Goal: Task Accomplishment & Management: Contribute content

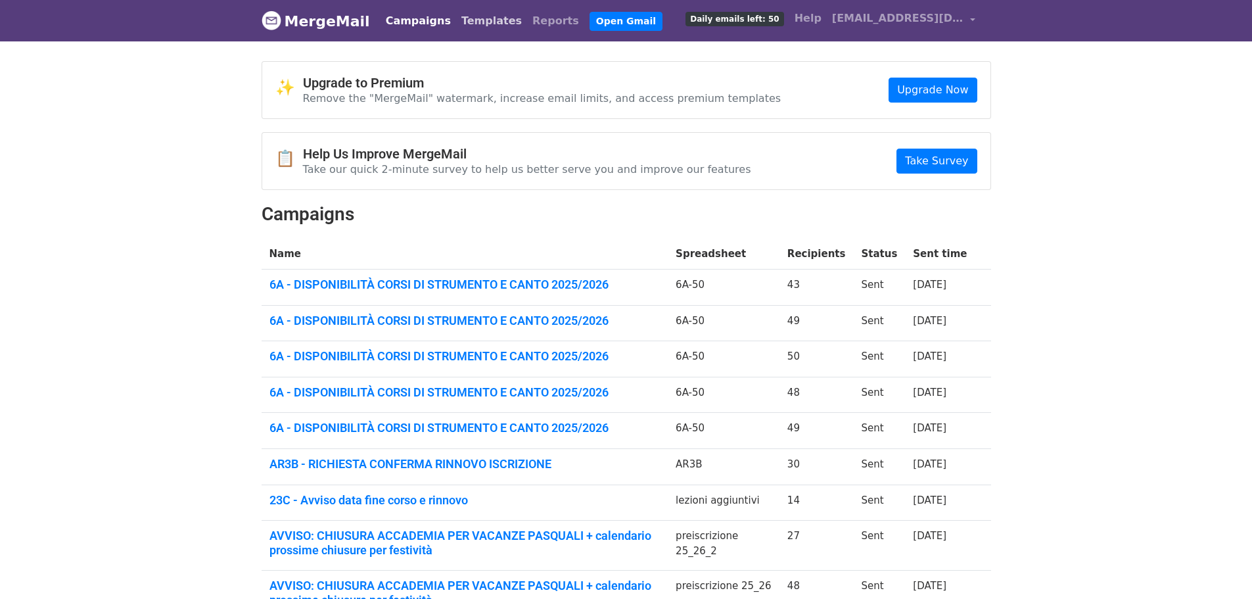
click at [456, 18] on link "Templates" at bounding box center [491, 21] width 71 height 26
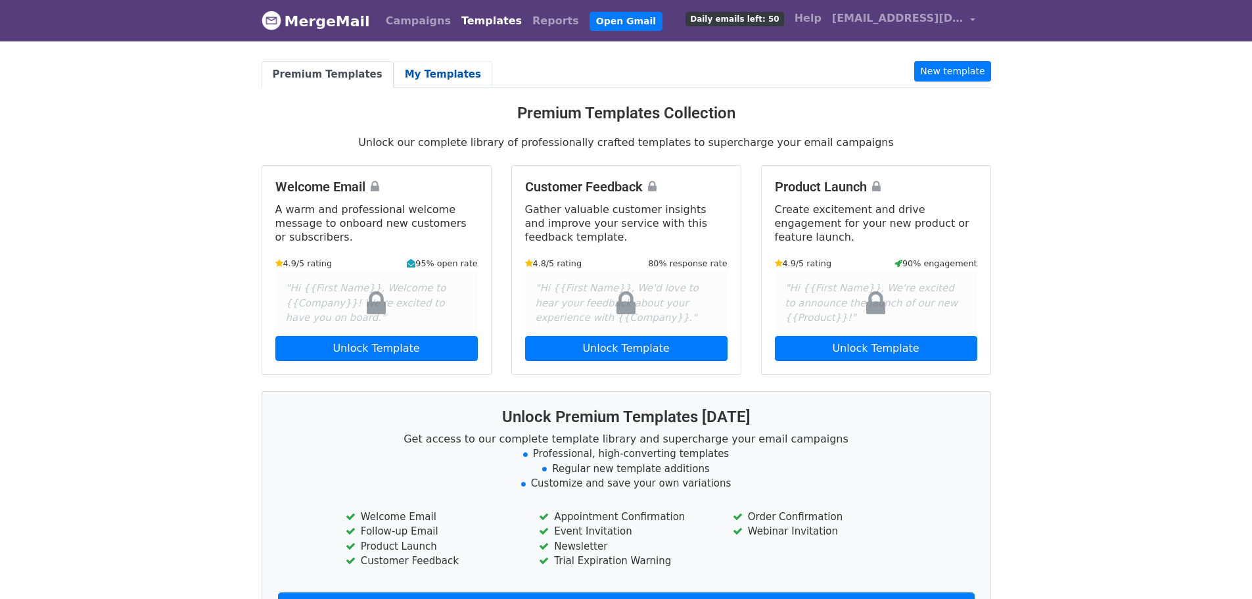
click at [427, 75] on link "My Templates" at bounding box center [443, 74] width 99 height 27
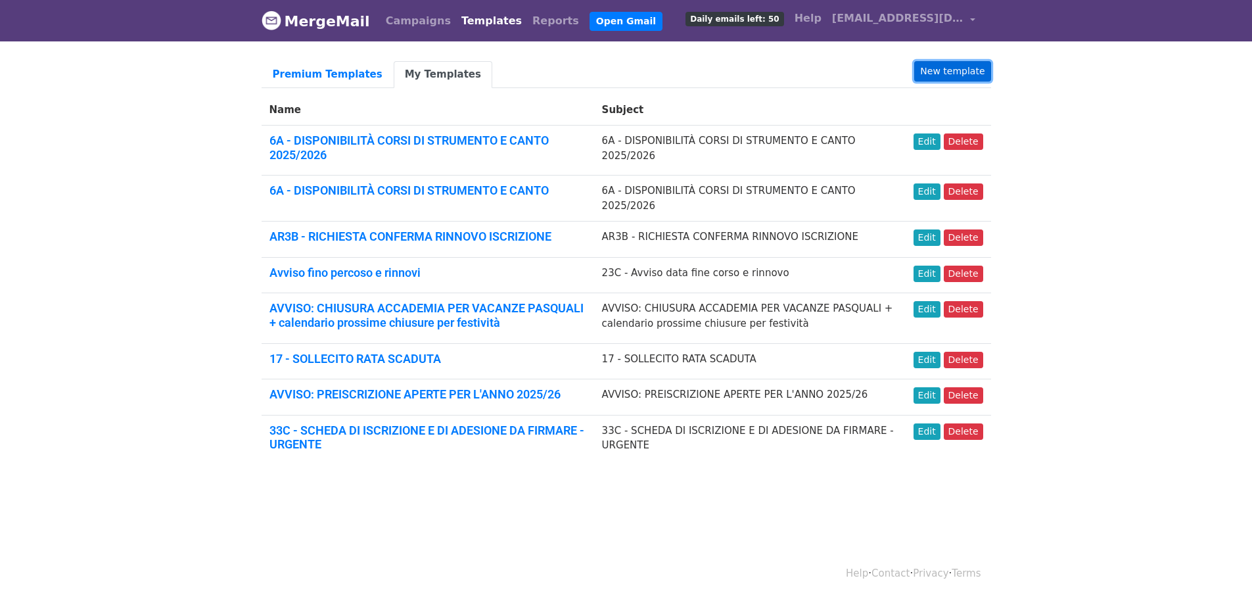
click at [941, 68] on link "New template" at bounding box center [952, 71] width 76 height 20
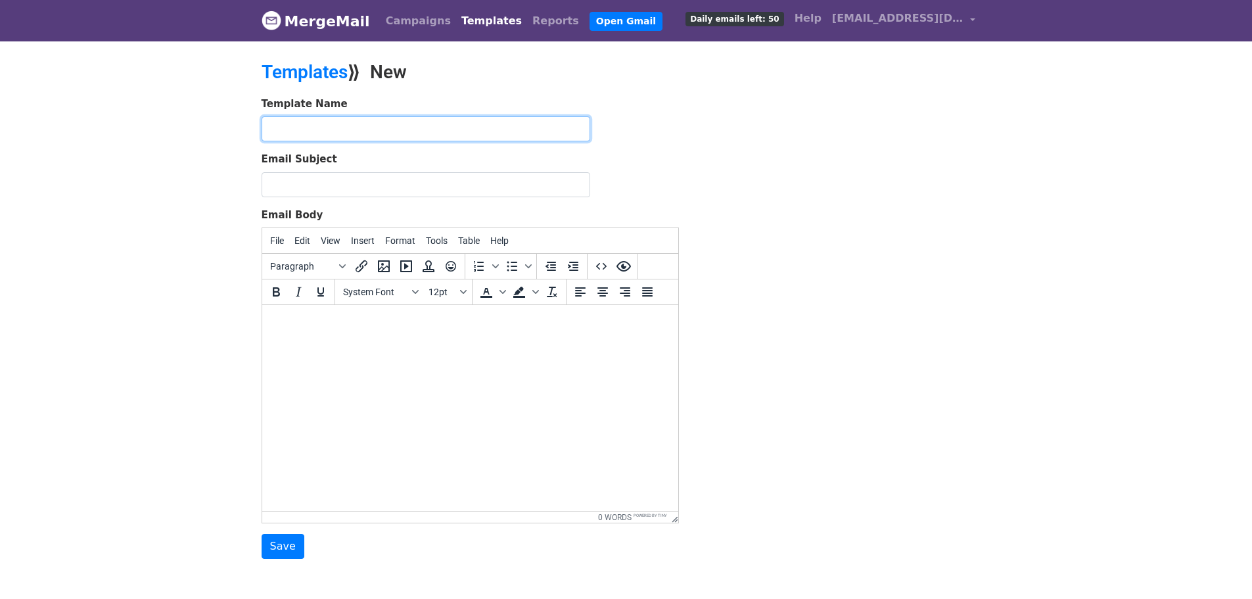
click at [301, 128] on input "text" at bounding box center [426, 128] width 329 height 25
click at [285, 327] on body at bounding box center [469, 322] width 395 height 14
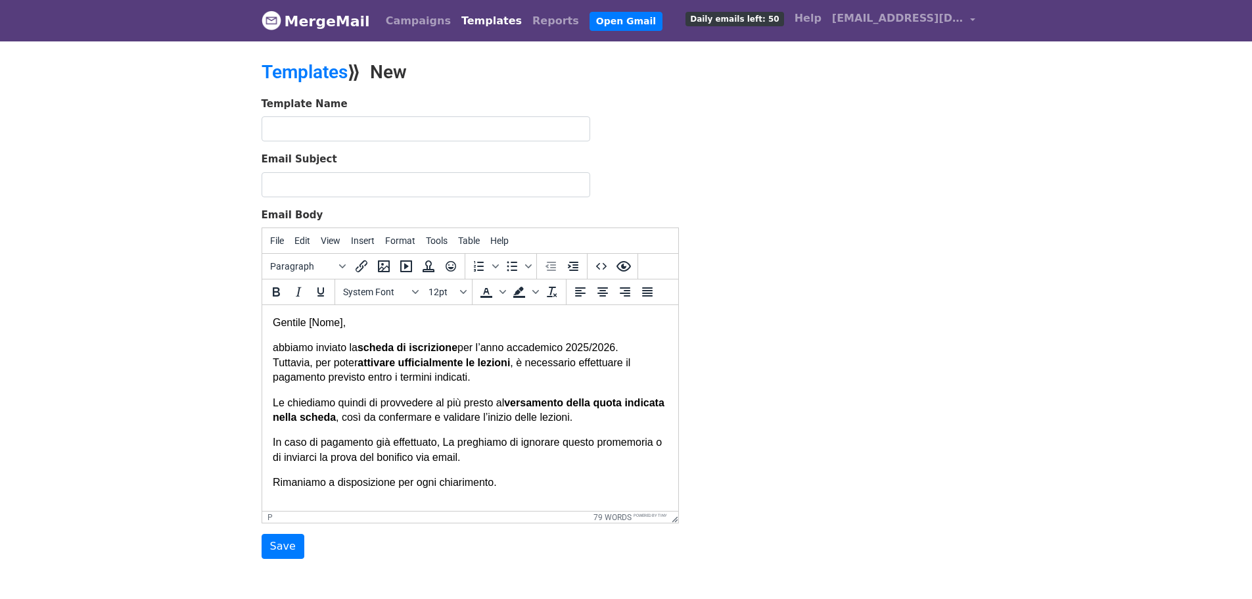
click at [315, 324] on p "Gentile [Nome]," at bounding box center [469, 322] width 395 height 14
click at [311, 323] on p "Gentile [Nome]," at bounding box center [469, 322] width 395 height 14
click at [342, 323] on p "Gentile {{Nome]," at bounding box center [469, 322] width 395 height 14
click at [323, 318] on p "Gentile {{Nome]," at bounding box center [469, 322] width 395 height 14
drag, startPoint x: 316, startPoint y: 325, endPoint x: 346, endPoint y: 321, distance: 29.8
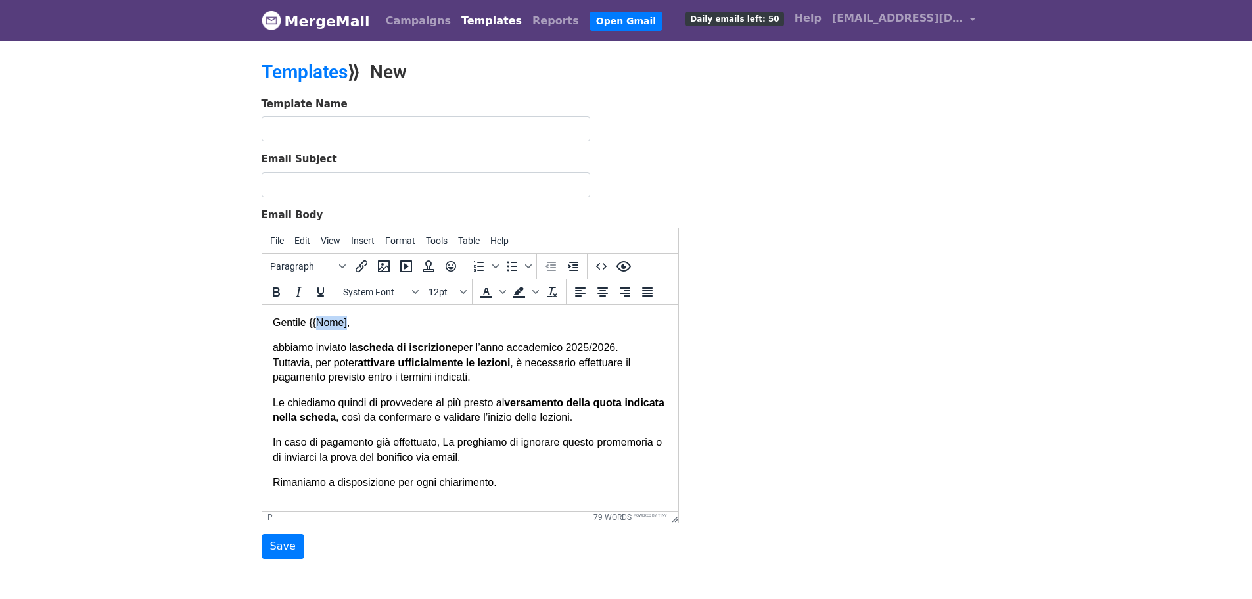
click at [346, 321] on p "Gentile {{Nome]," at bounding box center [469, 322] width 395 height 14
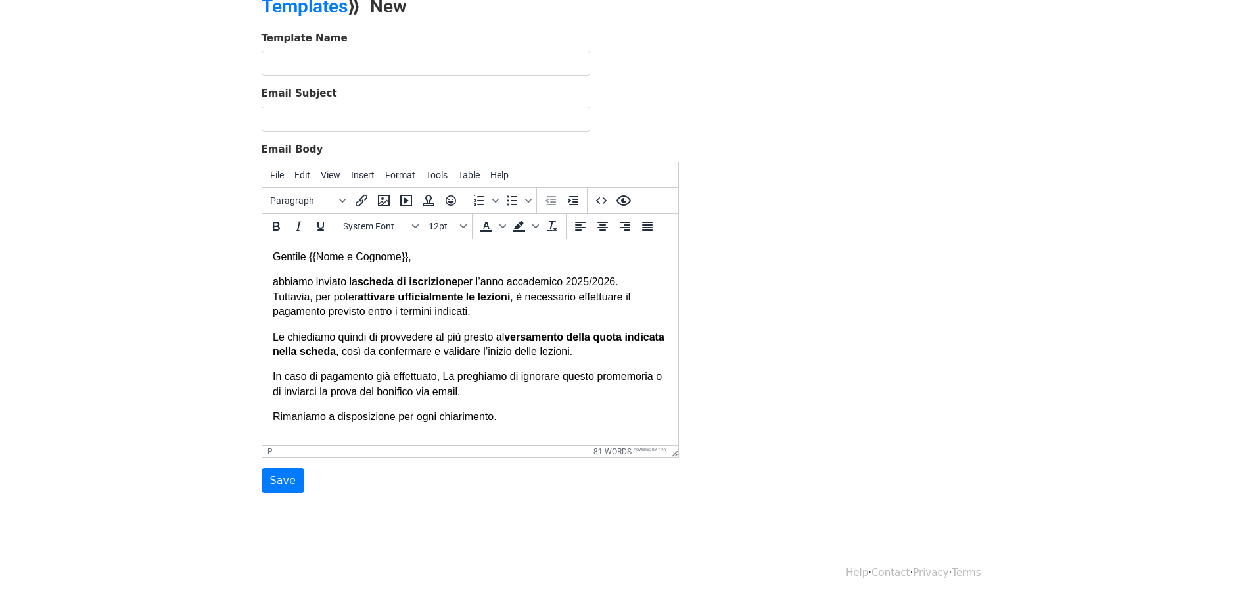
click at [521, 417] on p "Rimaniamo a disposizione per ogni chiarimento." at bounding box center [469, 416] width 395 height 14
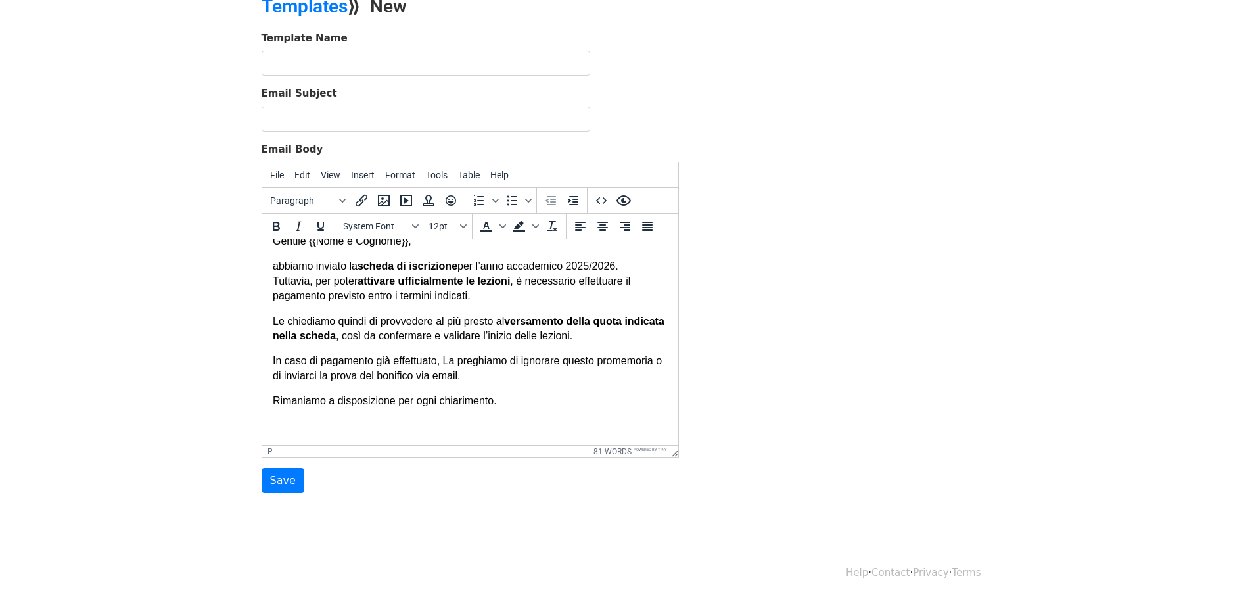
scroll to position [19, 0]
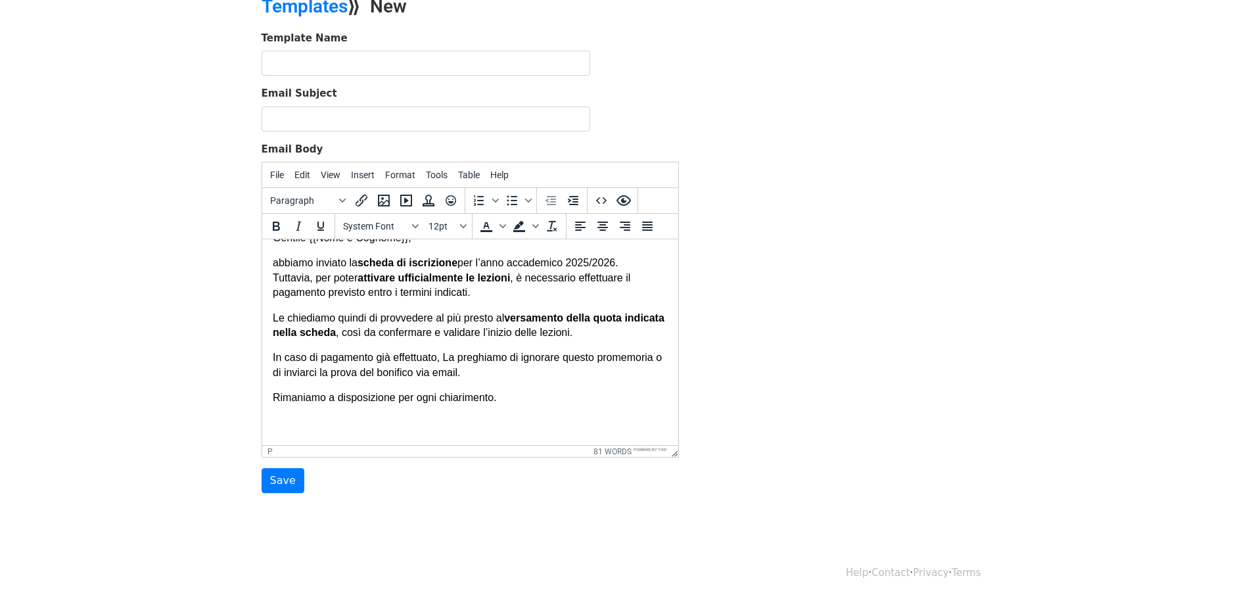
drag, startPoint x: 294, startPoint y: 429, endPoint x: 278, endPoint y: 427, distance: 15.8
click at [278, 427] on p "Rimaniamo a disposizione per ogni chiarimento." at bounding box center [469, 412] width 395 height 44
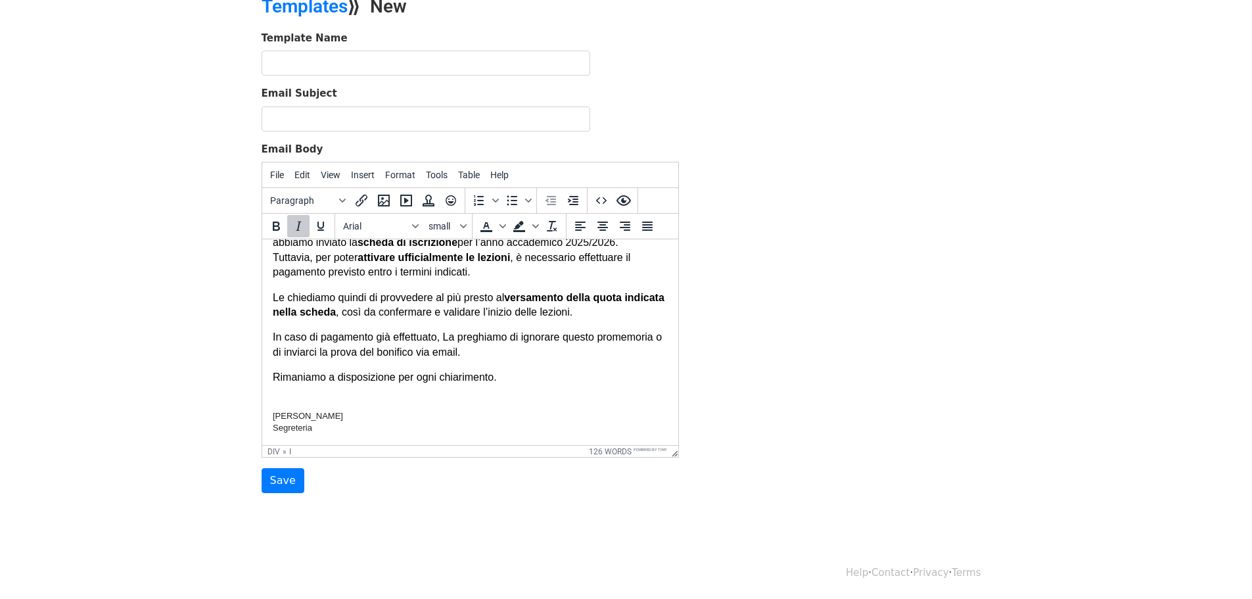
scroll to position [105, 0]
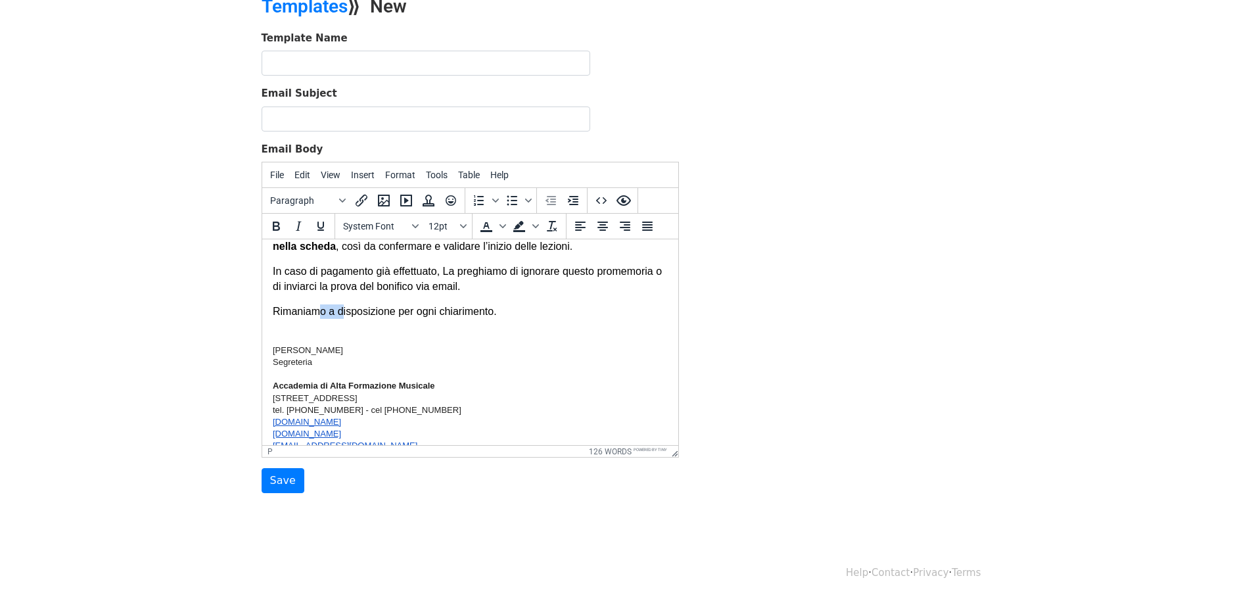
drag, startPoint x: 315, startPoint y: 315, endPoint x: 375, endPoint y: 317, distance: 60.5
click at [356, 316] on p "Rimaniamo a disposizione per ogni chiarimento." at bounding box center [469, 319] width 395 height 30
click at [414, 339] on body "Gentile {{Nome e Cognome}}, abbiamo inviato la scheda di iscrizione per l’anno …" at bounding box center [469, 328] width 395 height 367
drag, startPoint x: 275, startPoint y: 351, endPoint x: 381, endPoint y: 385, distance: 111.6
click at [394, 399] on body "Gentile {{Nome e Cognome}}, abbiamo inviato la scheda di iscrizione per l’anno …" at bounding box center [469, 328] width 395 height 367
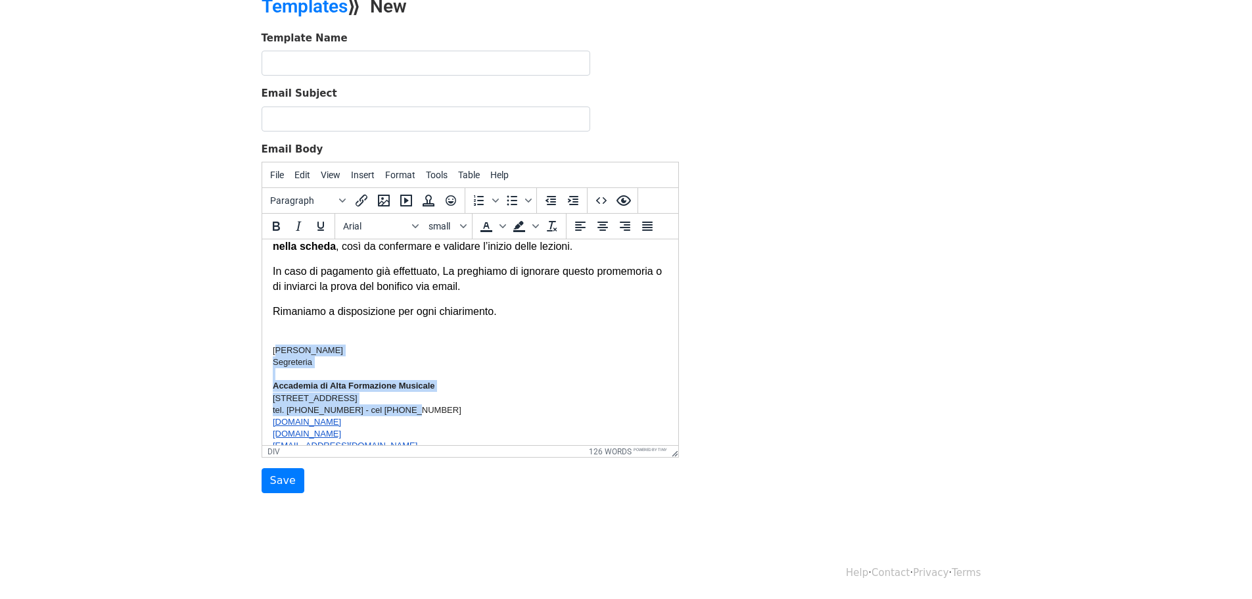
click at [375, 352] on div "Alexandra Reynolds" at bounding box center [469, 350] width 395 height 12
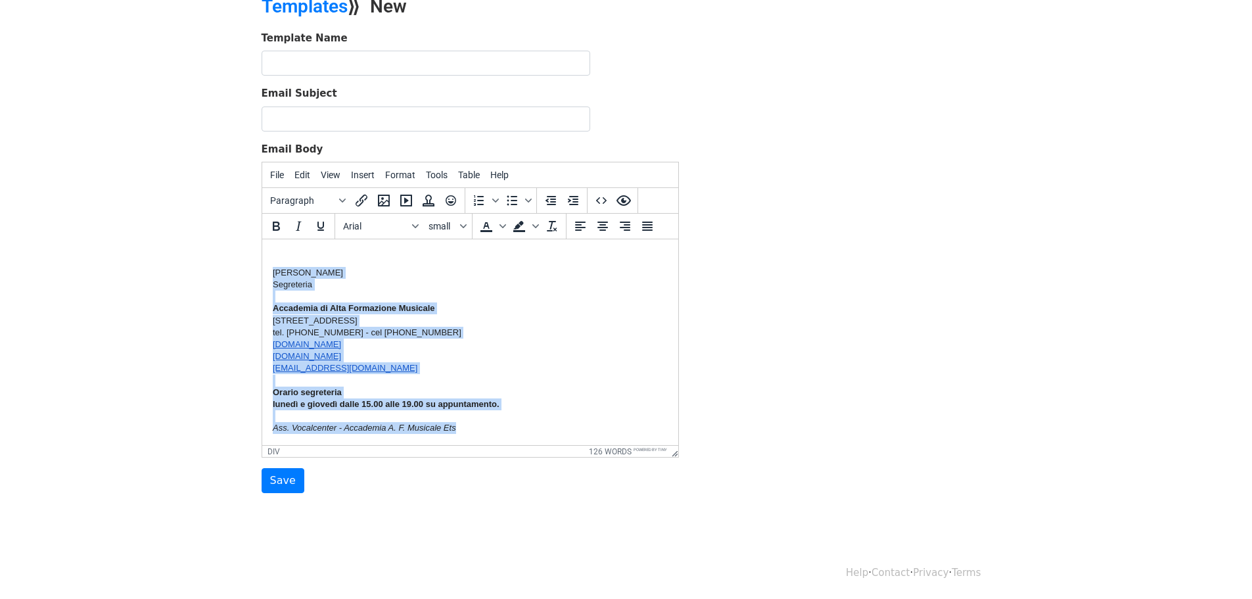
drag, startPoint x: 273, startPoint y: 349, endPoint x: 500, endPoint y: 429, distance: 240.3
click at [500, 429] on body "Gentile {{Nome e Cognome}}, abbiamo inviato la scheda di iscrizione per l’anno …" at bounding box center [469, 250] width 395 height 367
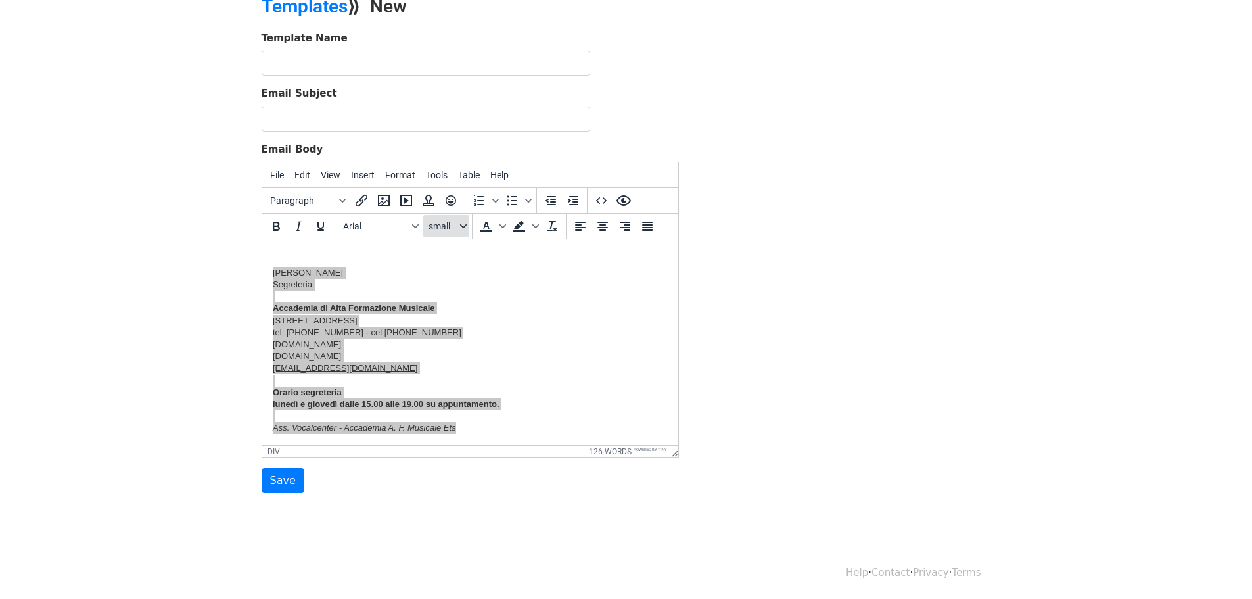
click at [464, 230] on button "small" at bounding box center [446, 226] width 46 height 22
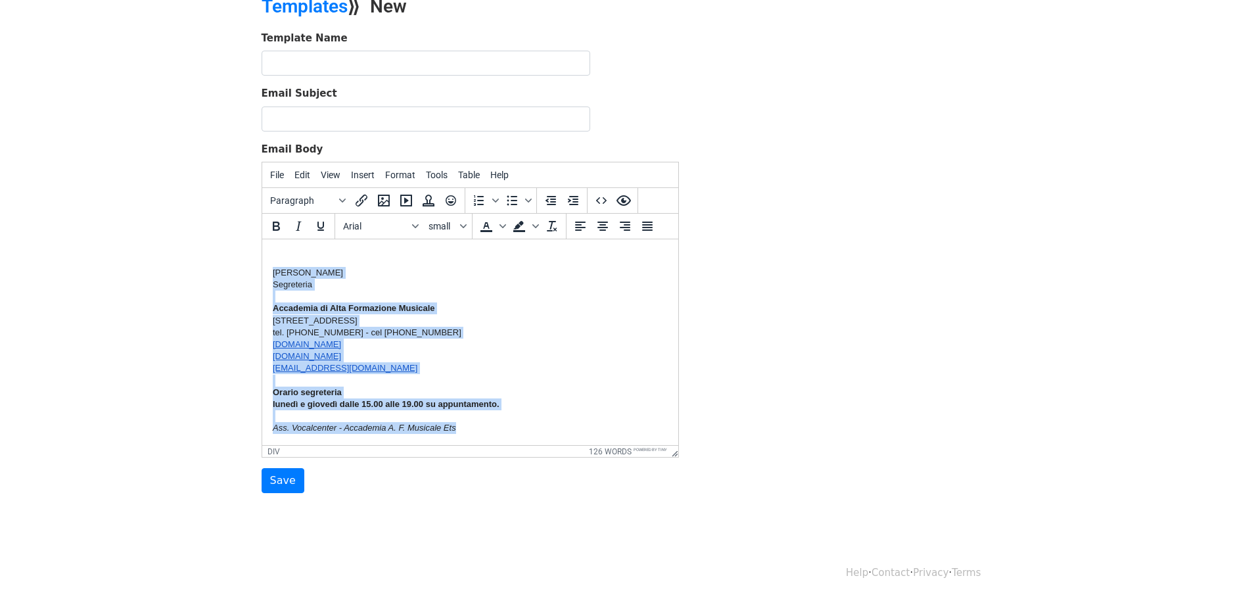
click at [542, 273] on div "Alexandra Reynolds" at bounding box center [469, 273] width 395 height 12
drag, startPoint x: 273, startPoint y: 272, endPoint x: 506, endPoint y: 433, distance: 283.0
click at [506, 433] on body "Gentile {{Nome e Cognome}}, abbiamo inviato la scheda di iscrizione per l’anno …" at bounding box center [469, 250] width 395 height 367
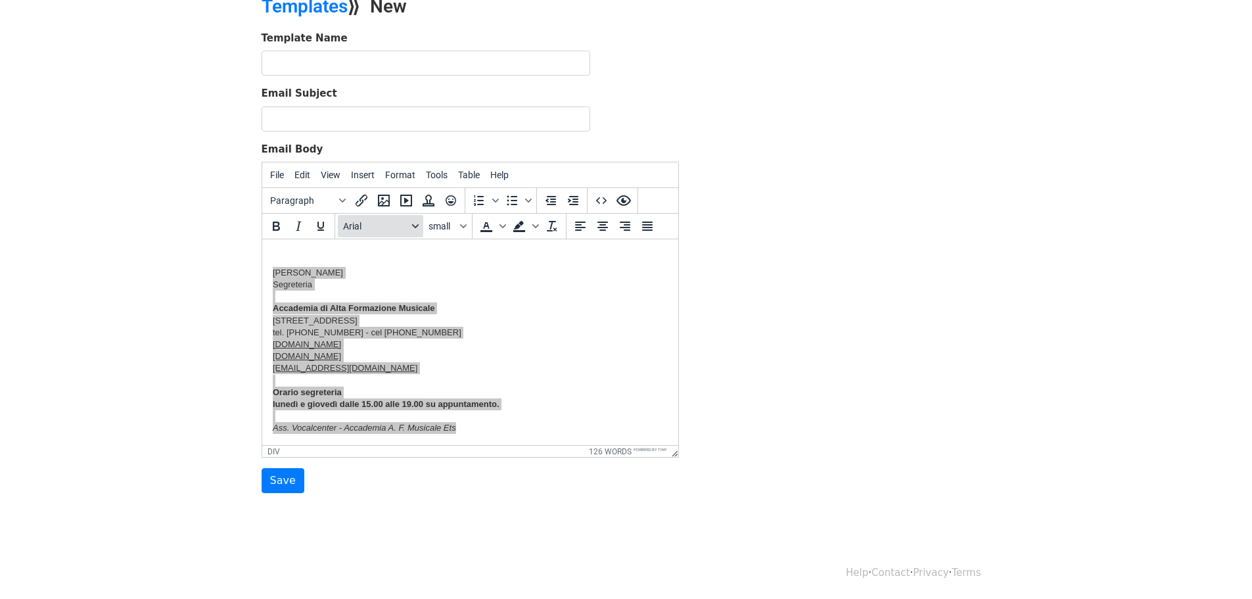
click at [412, 225] on icon "Fonts" at bounding box center [415, 226] width 7 height 7
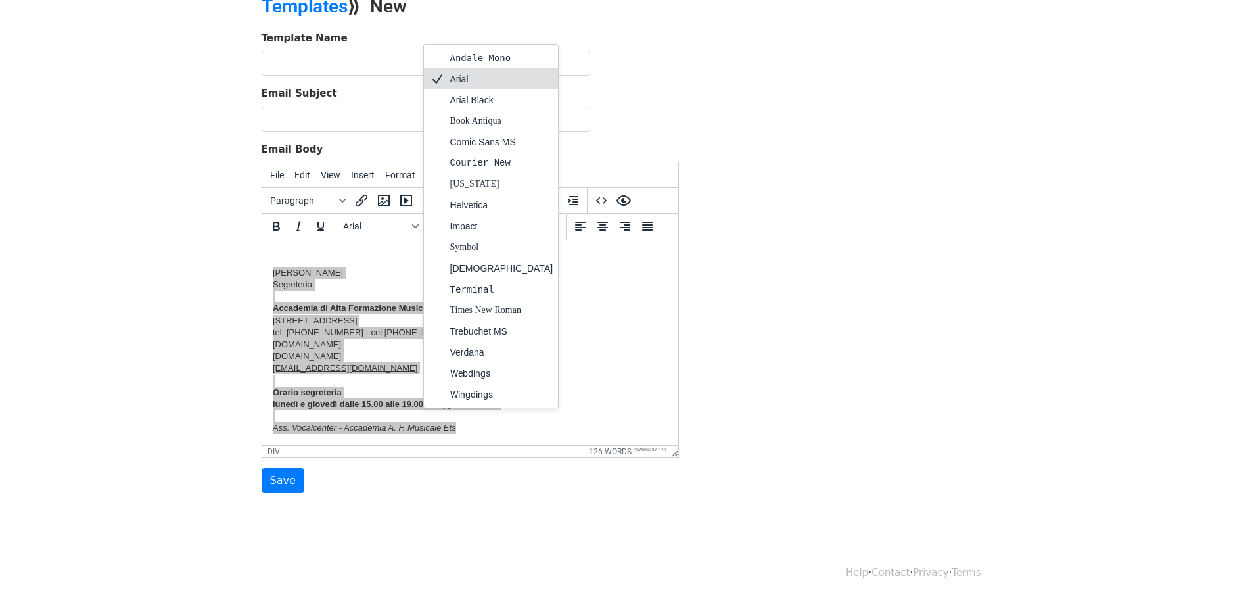
click at [465, 82] on div "Arial" at bounding box center [501, 79] width 103 height 16
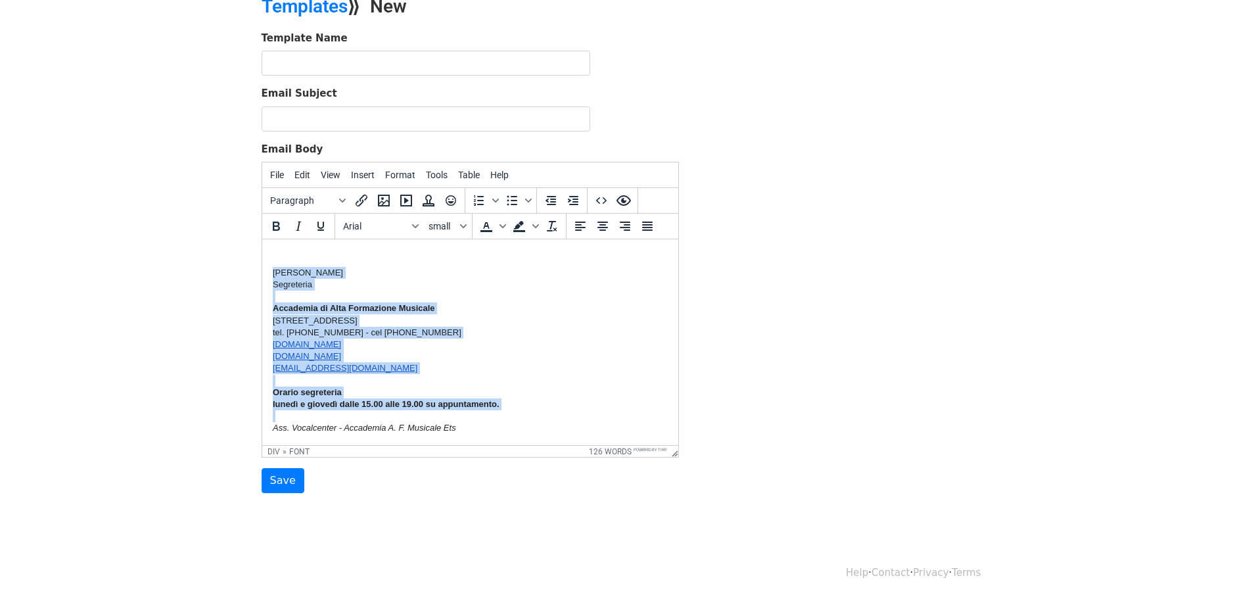
click at [506, 315] on div "Via San Cosimo 6 - 37121 Verona" at bounding box center [469, 321] width 395 height 12
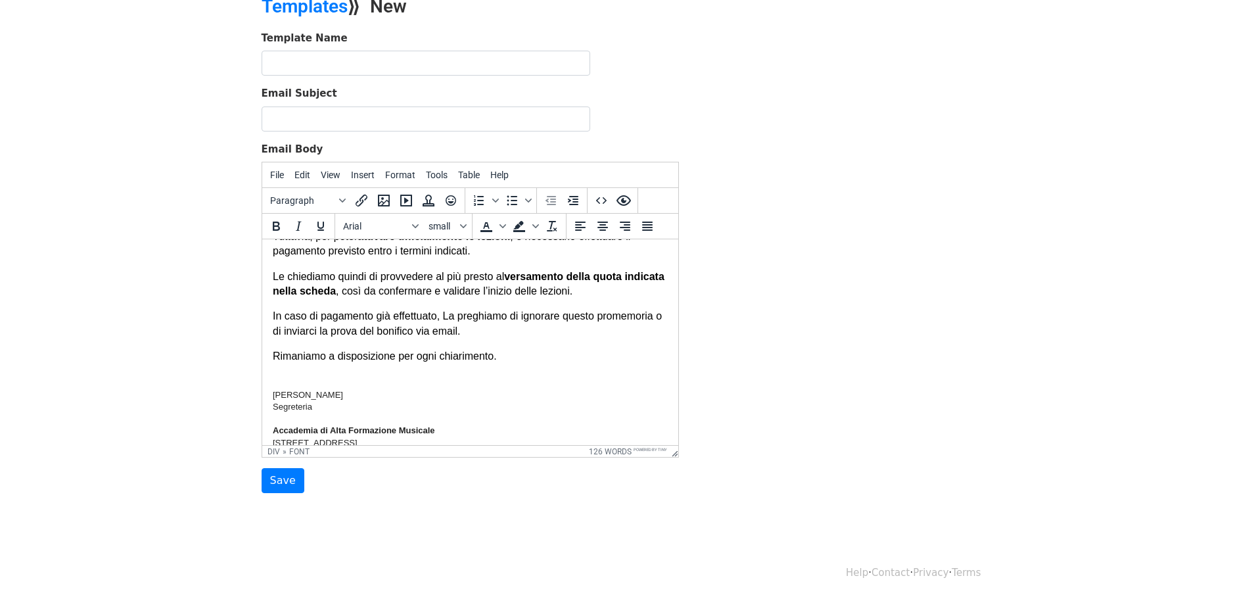
scroll to position [51, 0]
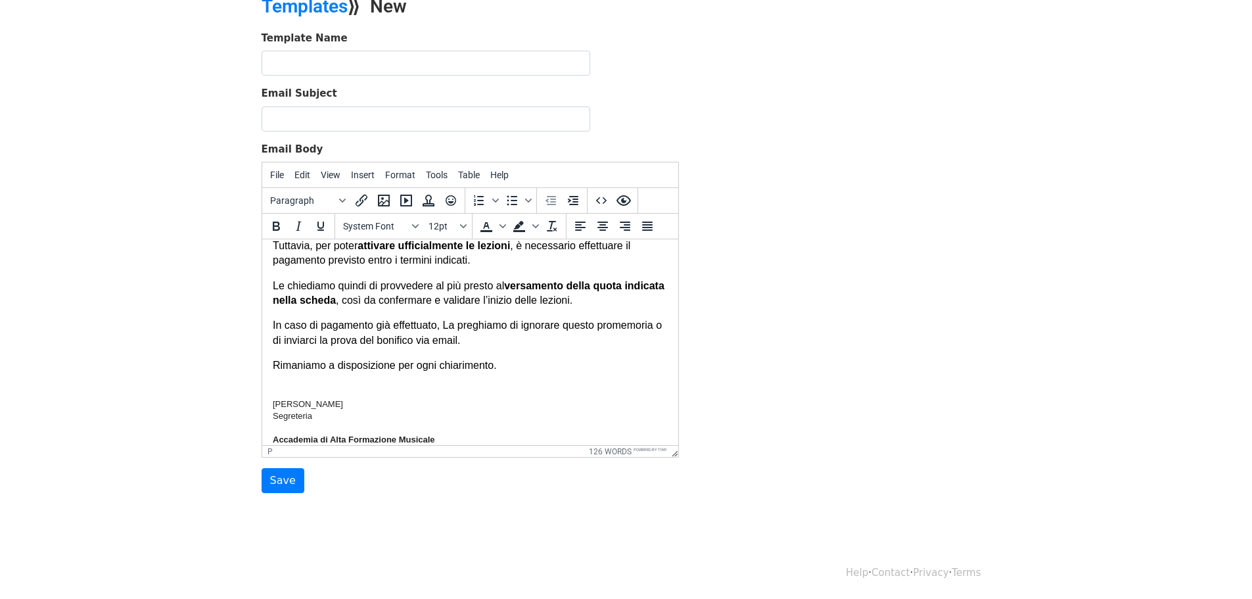
click at [382, 366] on p "Rimaniamo a disposizione per ogni chiarimento." at bounding box center [469, 373] width 395 height 30
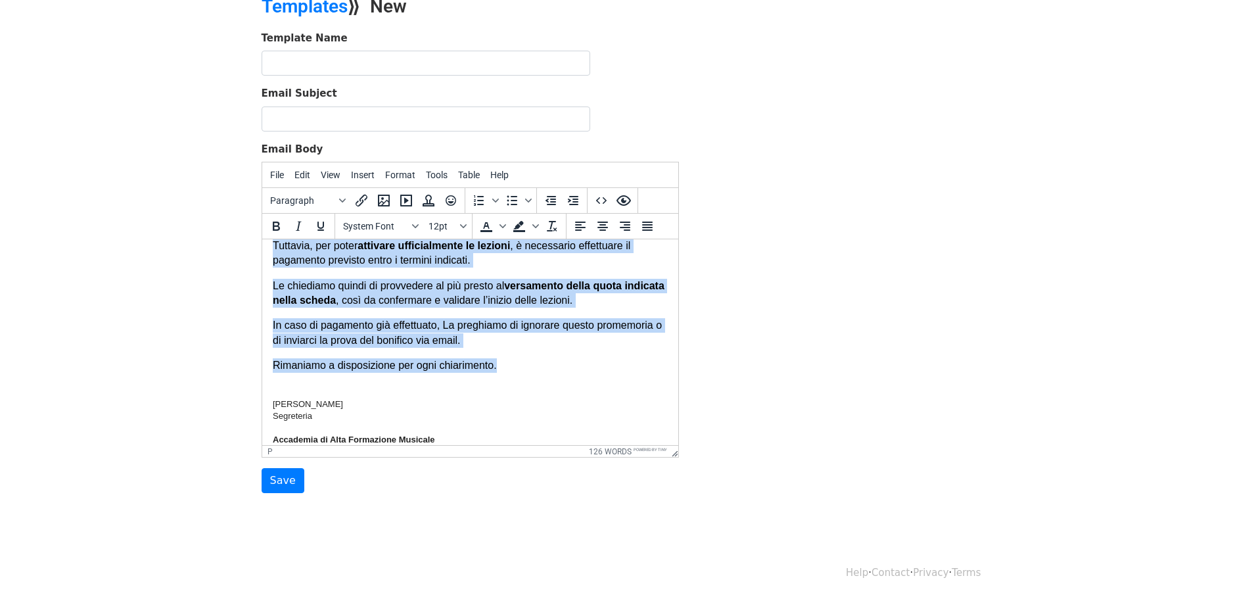
scroll to position [0, 0]
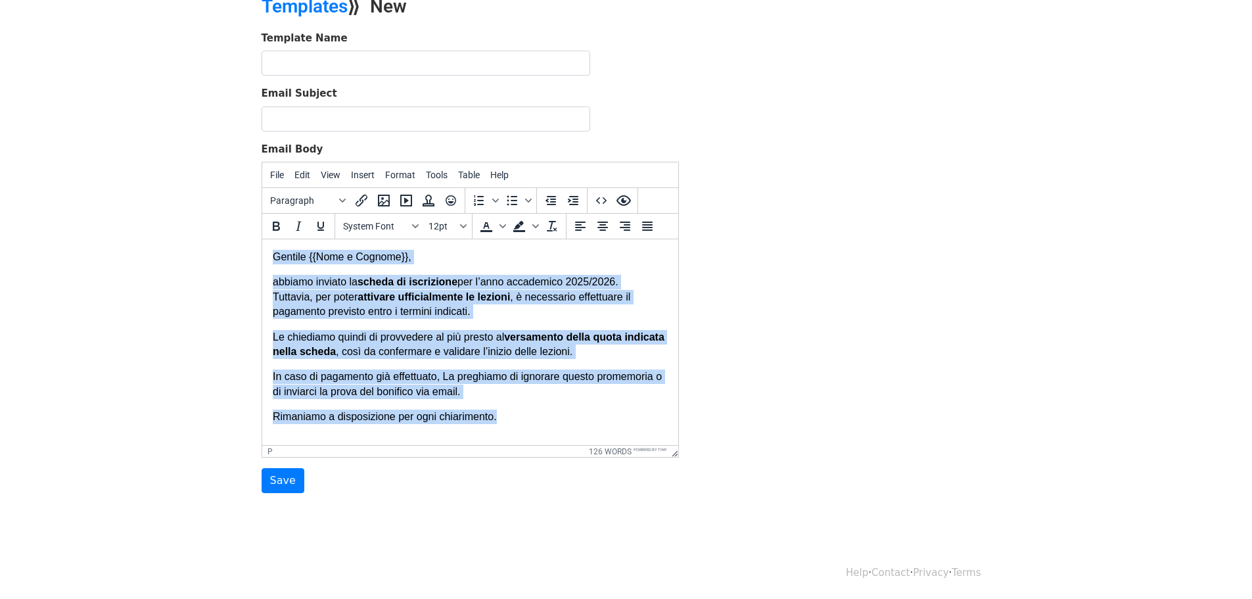
drag, startPoint x: 507, startPoint y: 371, endPoint x: 525, endPoint y: 458, distance: 88.6
click at [262, 239] on html "Gentile {{Nome e Cognome}}, abbiamo inviato la scheda di iscrizione per l’anno …" at bounding box center [470, 433] width 416 height 388
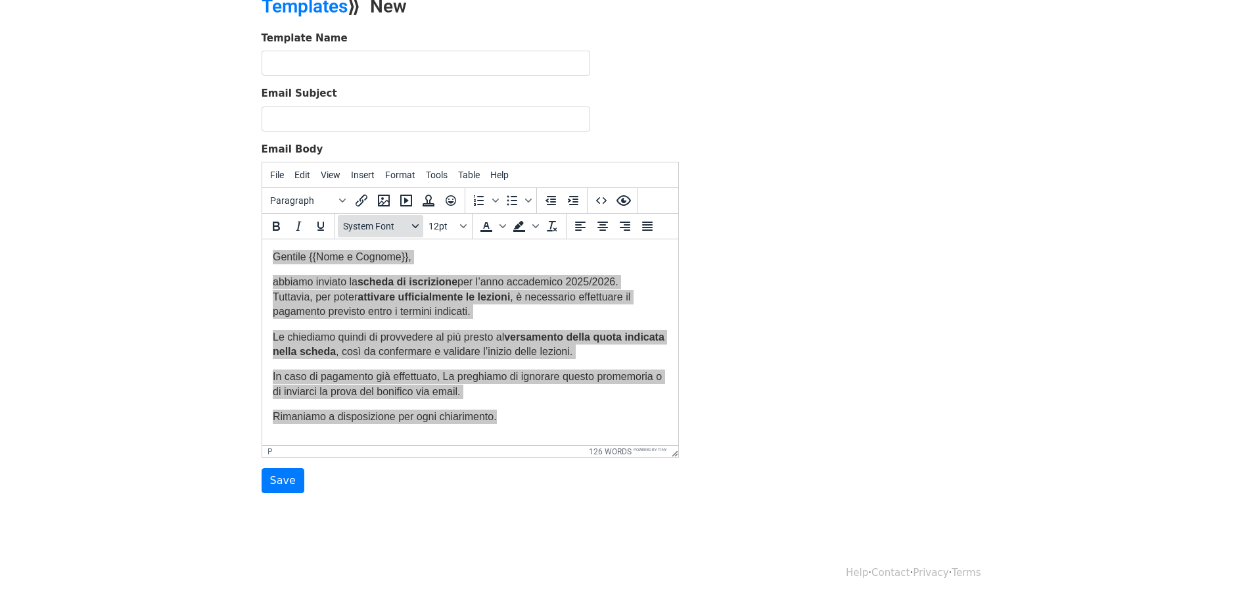
click at [414, 223] on icon "Fonts" at bounding box center [415, 226] width 7 height 7
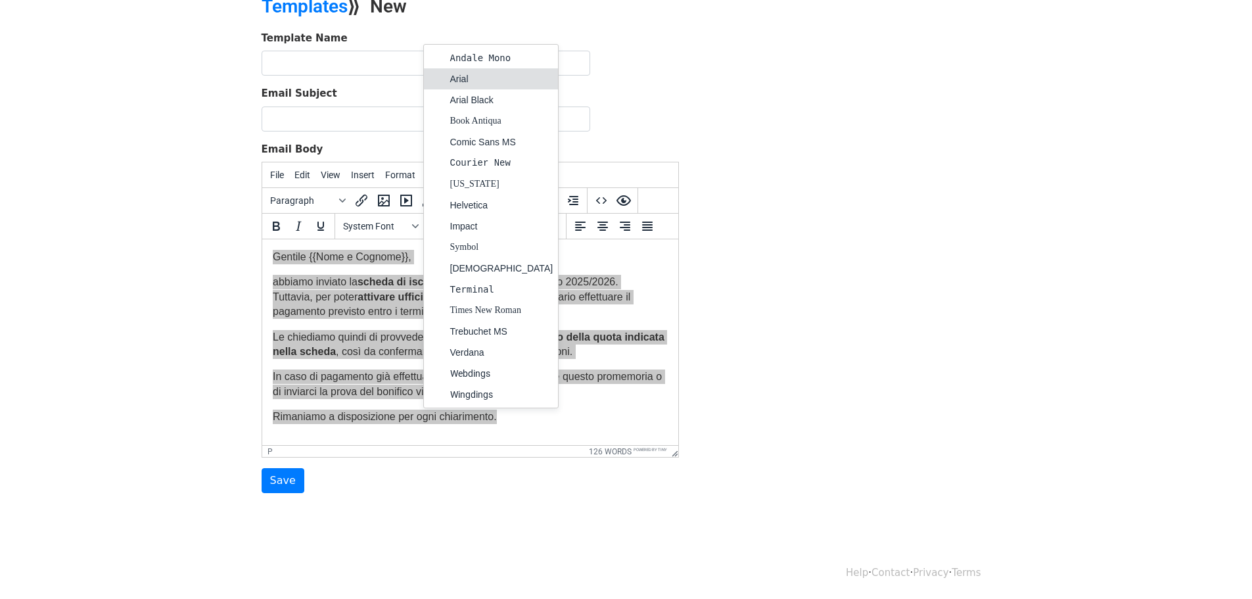
click at [455, 78] on div "Arial" at bounding box center [501, 79] width 103 height 16
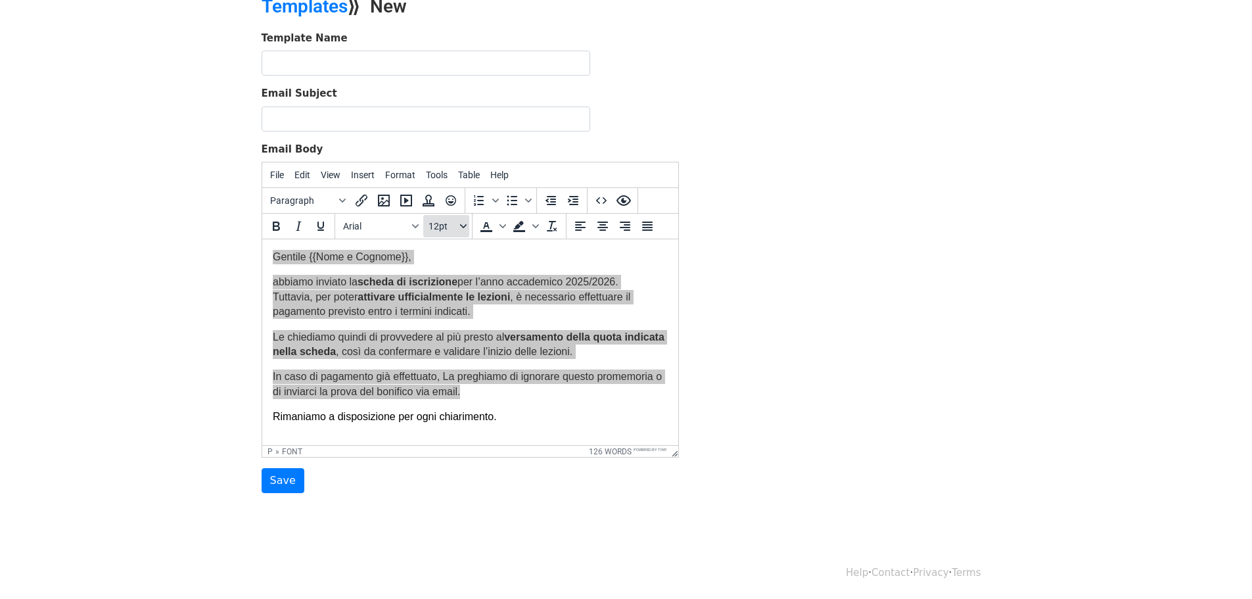
click at [461, 227] on icon "Font sizes" at bounding box center [463, 226] width 7 height 7
click at [449, 273] on div "10pt" at bounding box center [449, 272] width 51 height 21
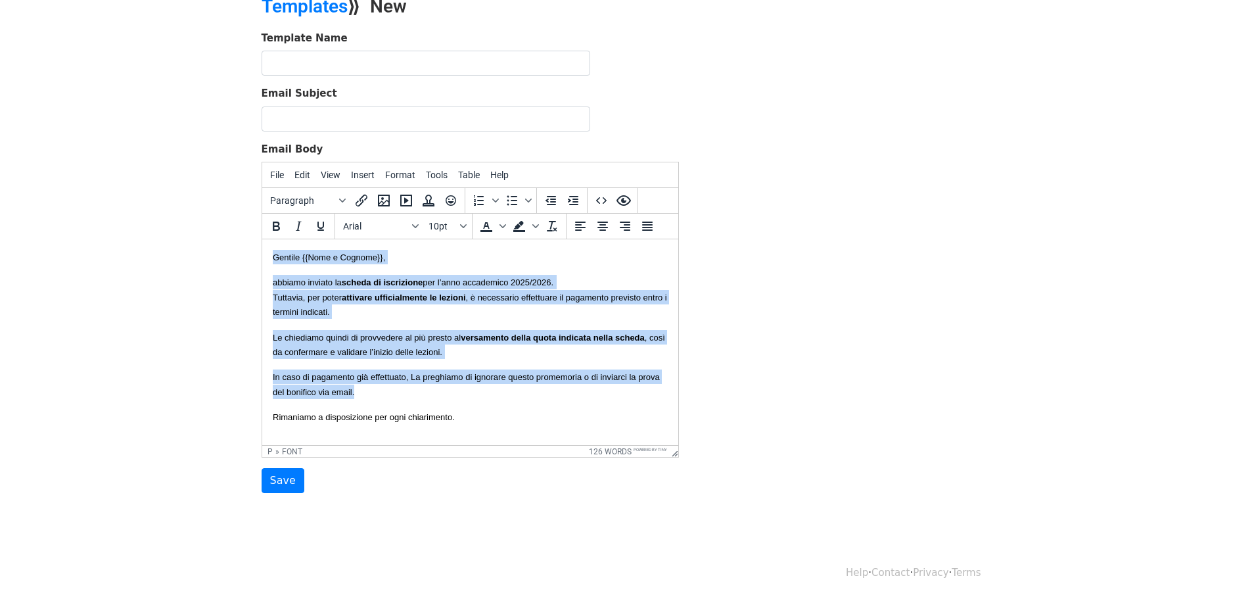
click at [523, 398] on p "In caso di pagamento già effettuato, La preghiamo di ignorare questo promemoria…" at bounding box center [469, 384] width 395 height 30
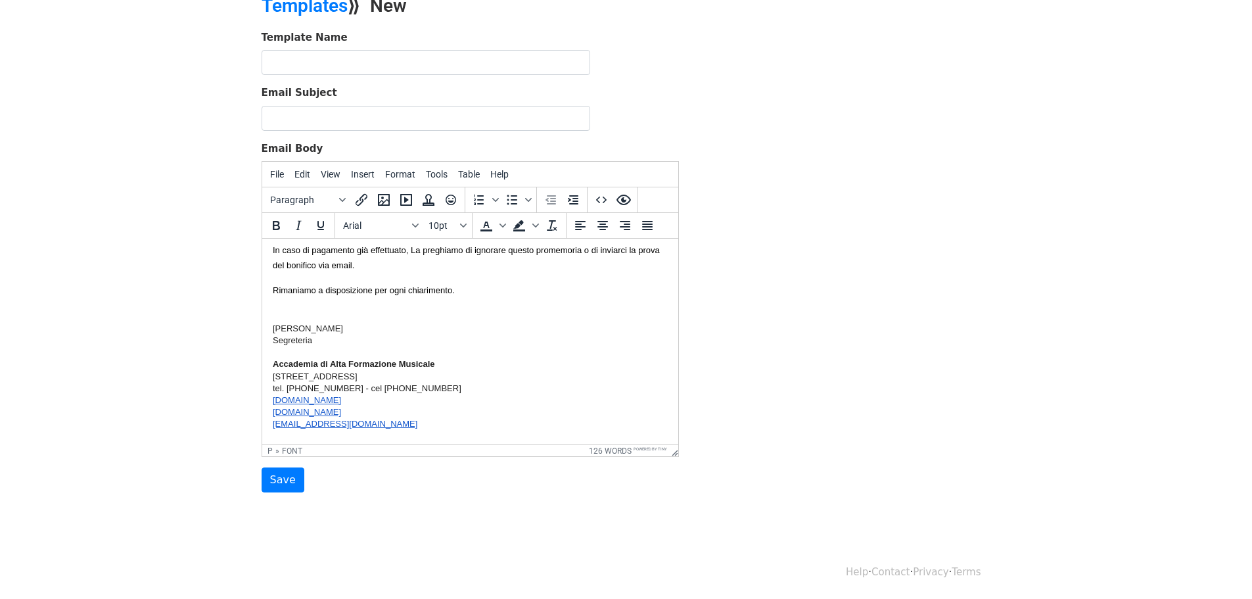
scroll to position [131, 0]
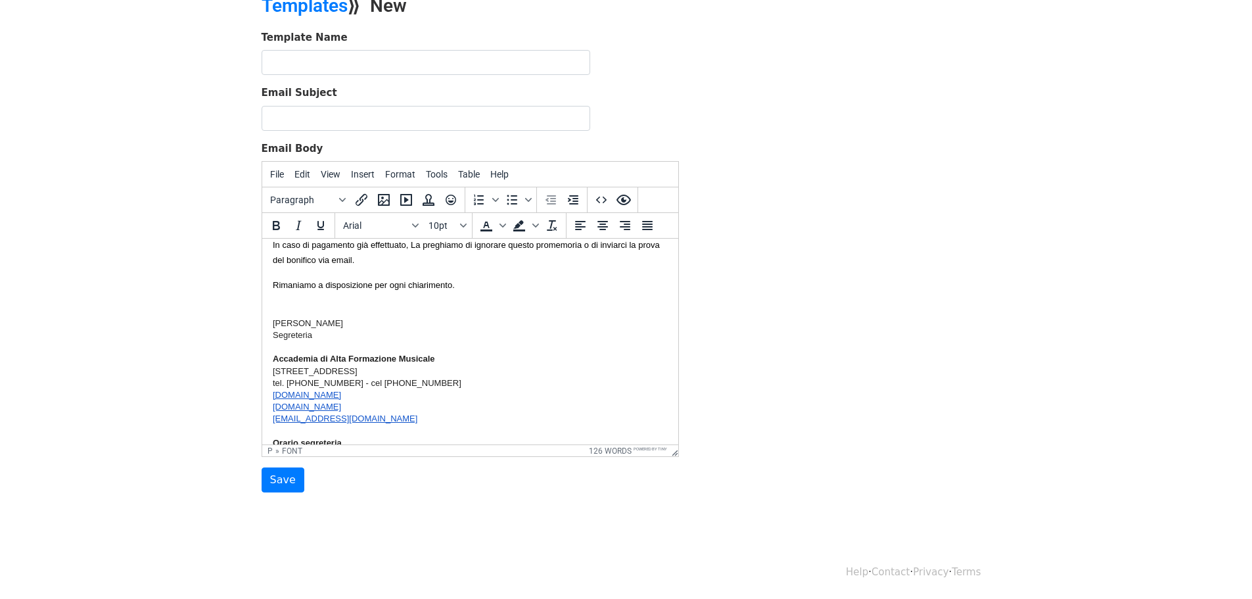
click at [344, 306] on p "Rimaniamo a disposizione per ogni chiarimento." at bounding box center [469, 292] width 395 height 30
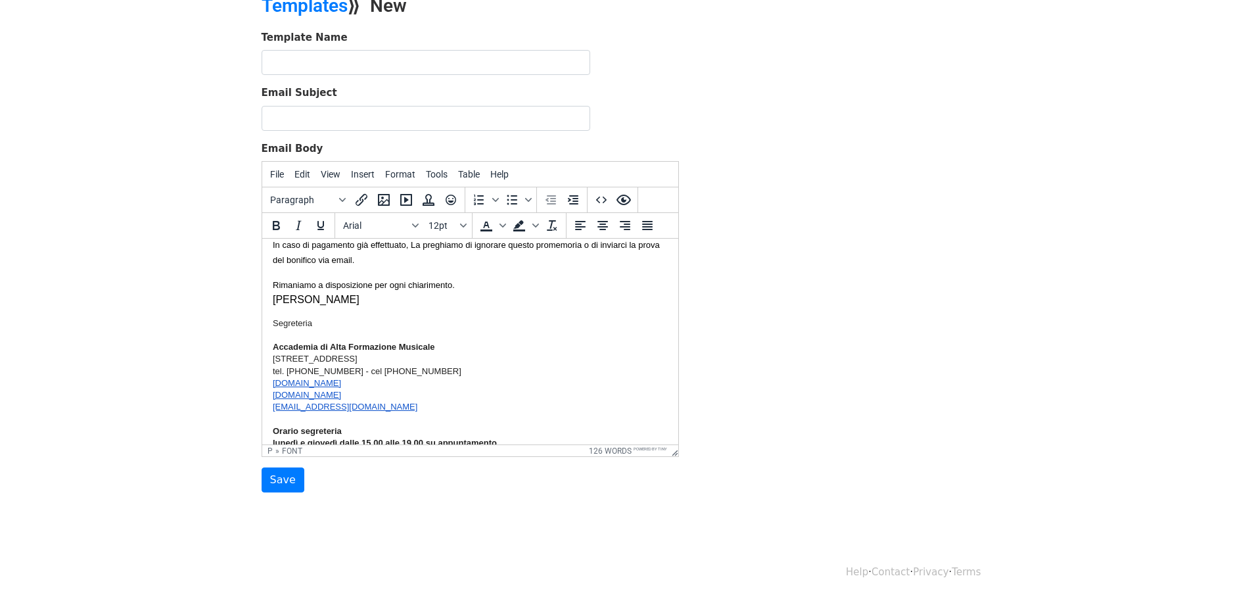
drag, startPoint x: 271, startPoint y: 298, endPoint x: 321, endPoint y: 310, distance: 51.8
click at [322, 310] on html "Gentile {{Nome e Cognome}}, abbiamo inviato la scheda di iscrizione per l’anno …" at bounding box center [470, 295] width 416 height 376
drag, startPoint x: 273, startPoint y: 298, endPoint x: 378, endPoint y: 300, distance: 104.5
click at [378, 300] on p "Rimaniamo a disposizione per ogni chiarimento. Alexandra Reynolds" at bounding box center [469, 292] width 395 height 30
click at [460, 224] on icon "Font sizes" at bounding box center [463, 225] width 7 height 7
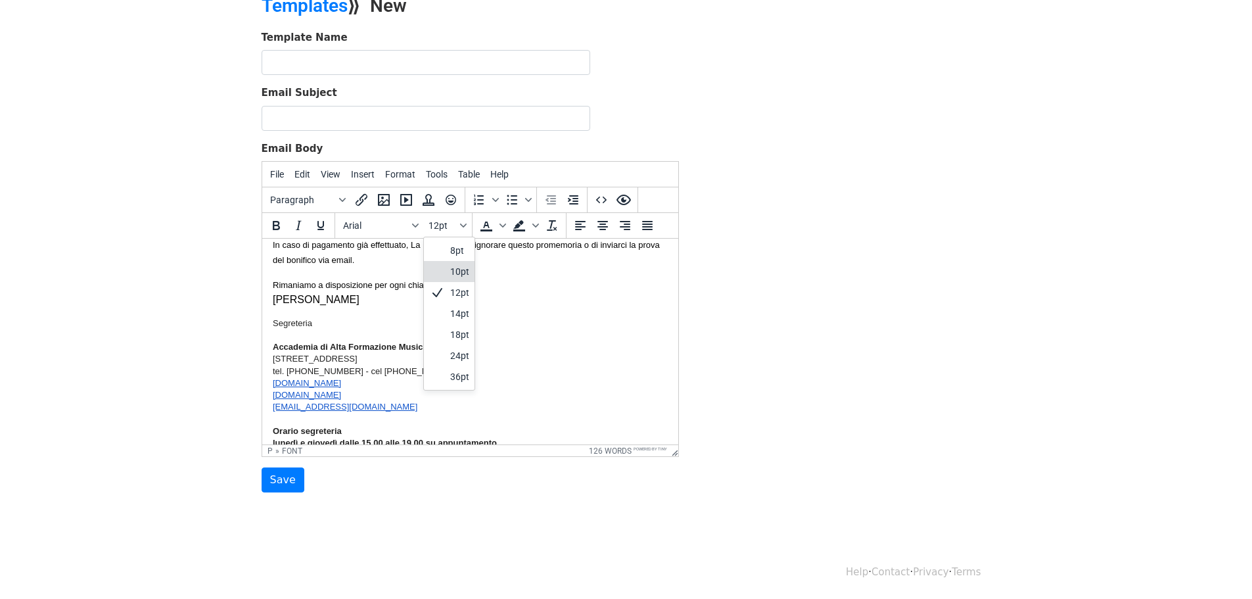
click at [456, 270] on div "10pt" at bounding box center [459, 272] width 19 height 16
click at [408, 330] on div at bounding box center [469, 335] width 395 height 12
click at [458, 284] on p "Rimaniamo a disposizione per ogni chiarimento. Alexandra Reynolds" at bounding box center [469, 292] width 395 height 30
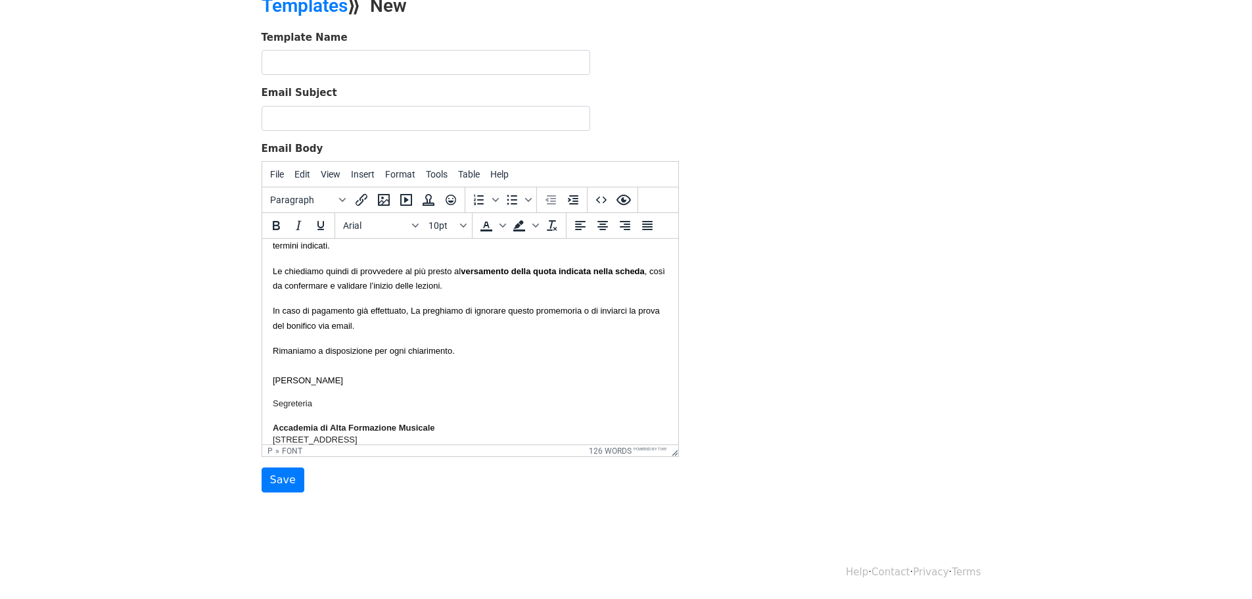
scroll to position [0, 0]
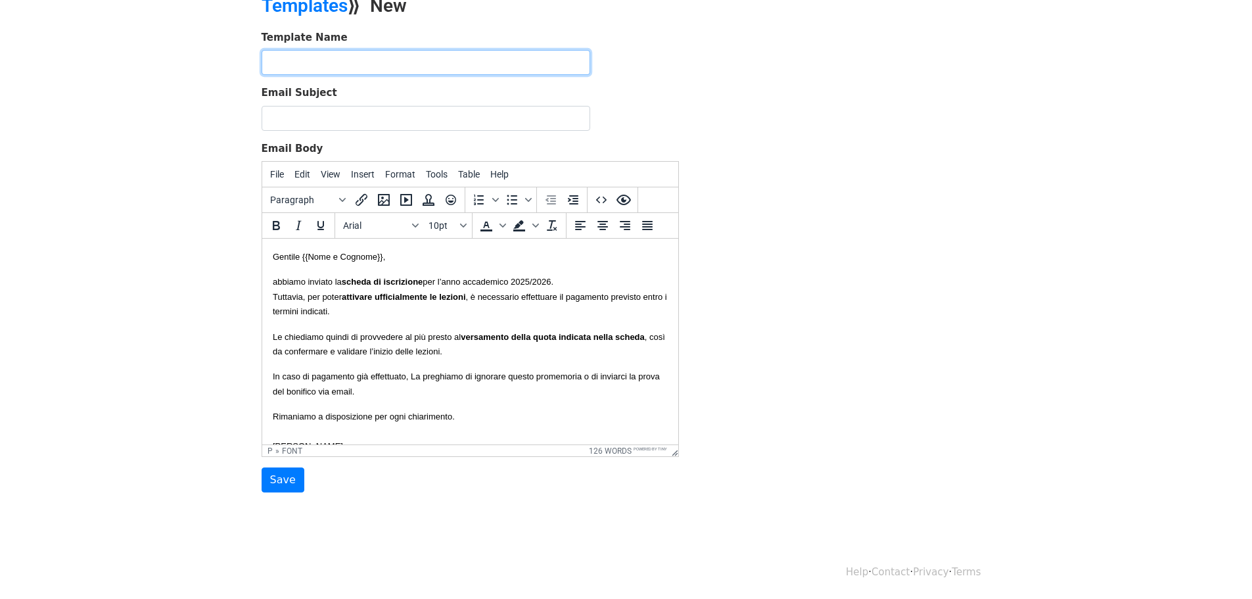
click at [283, 60] on input "text" at bounding box center [426, 62] width 329 height 25
type input "AI4 - PROMEMORIA: PAGAMENTO PER ATTIVAZIONE LEZIONI A.A. 2025/2026"
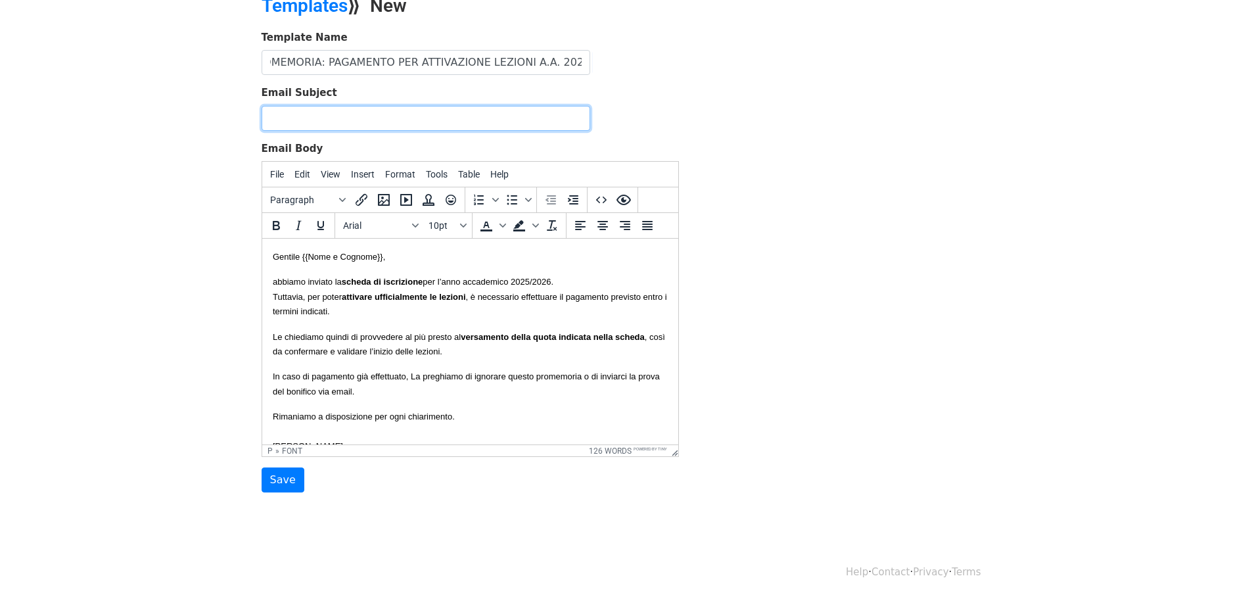
scroll to position [0, 0]
click at [280, 121] on input "Email Subject" at bounding box center [426, 118] width 329 height 25
paste input "AI4 - PROMEMORIA: PAGAMENTO PER ATTIVAZIONE LEZIONI A.A. 2025/2026"
type input "AI4 - PROMEMORIA: PAGAMENTO PER ATTIVAZIONE LEZIONI A.A. 2025/2026"
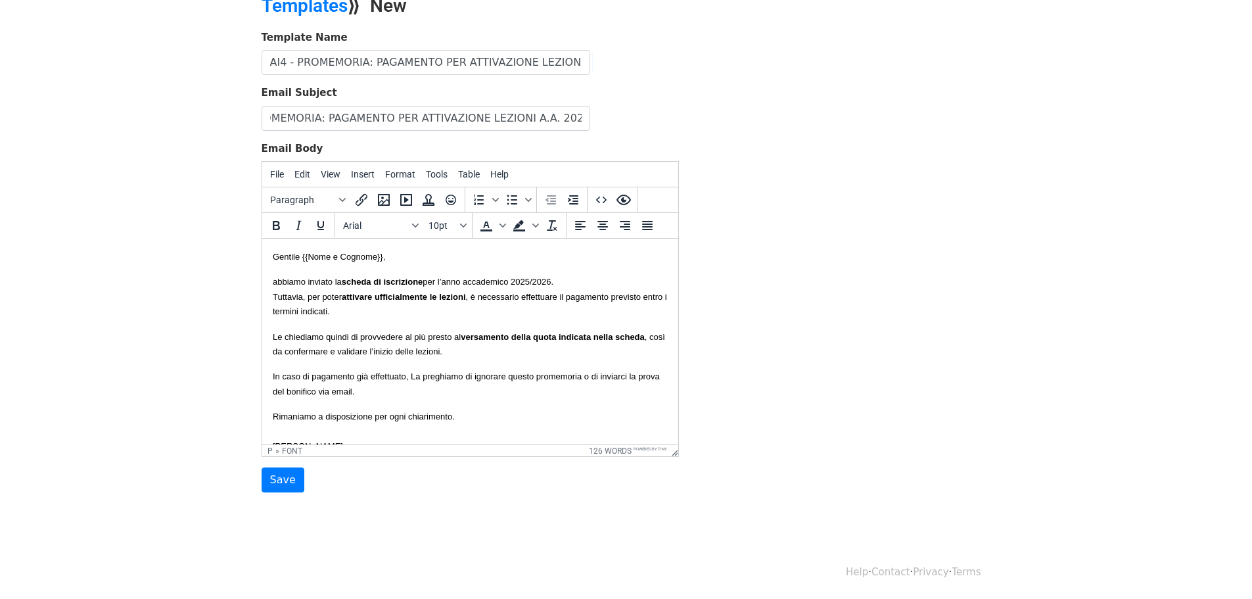
click at [706, 124] on div "Template Name AI4 - PROMEMORIA: PAGAMENTO PER ATTIVAZIONE LEZIONI A.A. 2025/202…" at bounding box center [626, 261] width 749 height 463
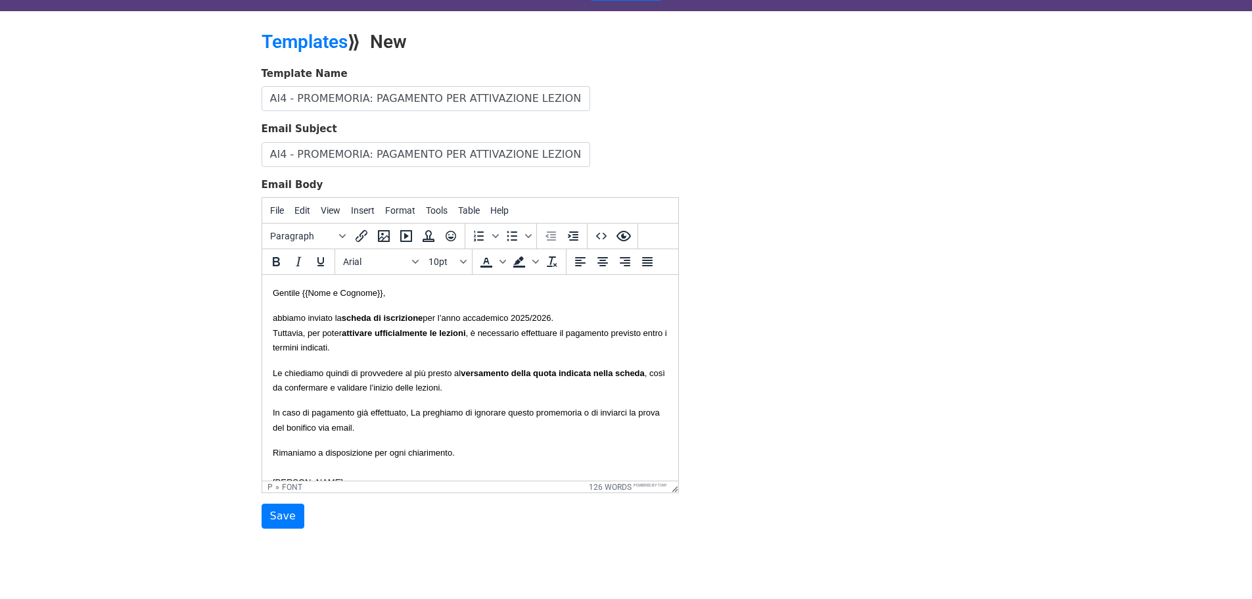
scroll to position [0, 0]
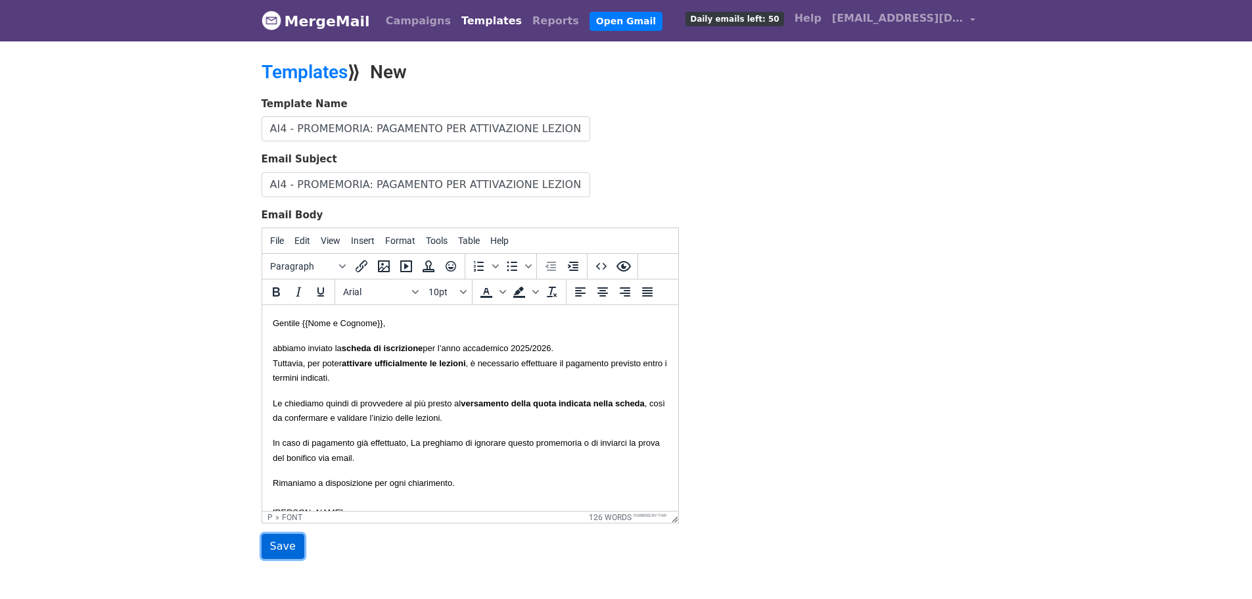
click at [277, 549] on input "Save" at bounding box center [283, 546] width 43 height 25
